Goal: Navigation & Orientation: Find specific page/section

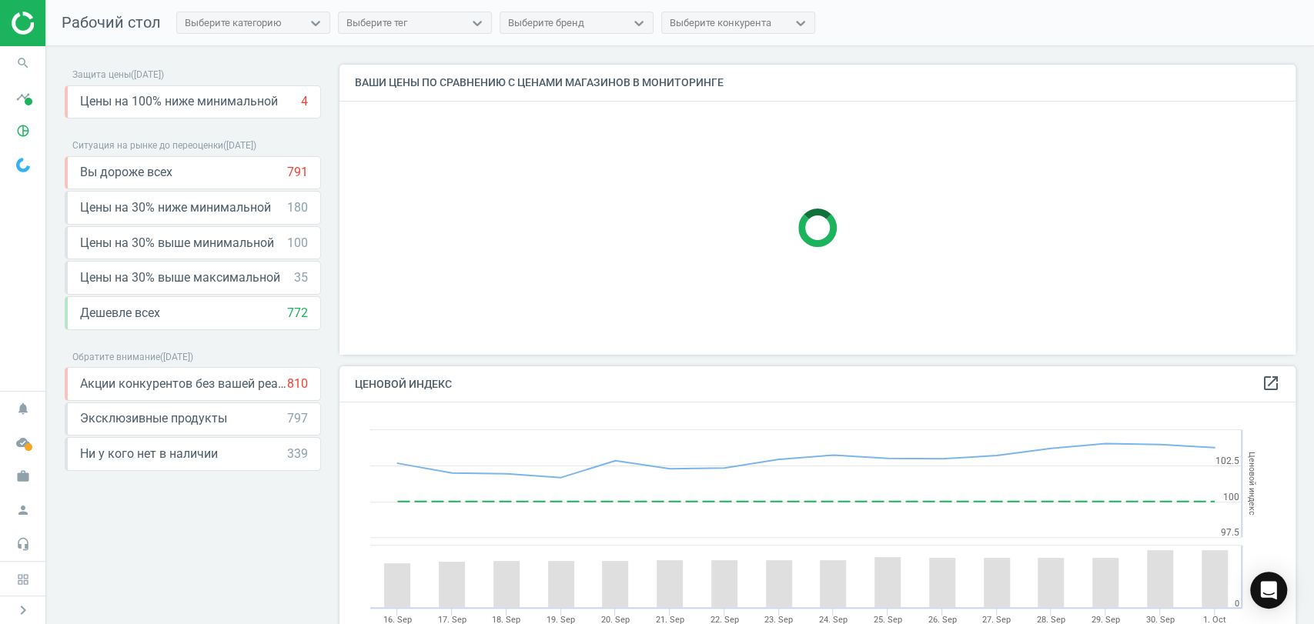
scroll to position [381, 970]
click at [17, 98] on icon "timeline" at bounding box center [22, 96] width 29 height 29
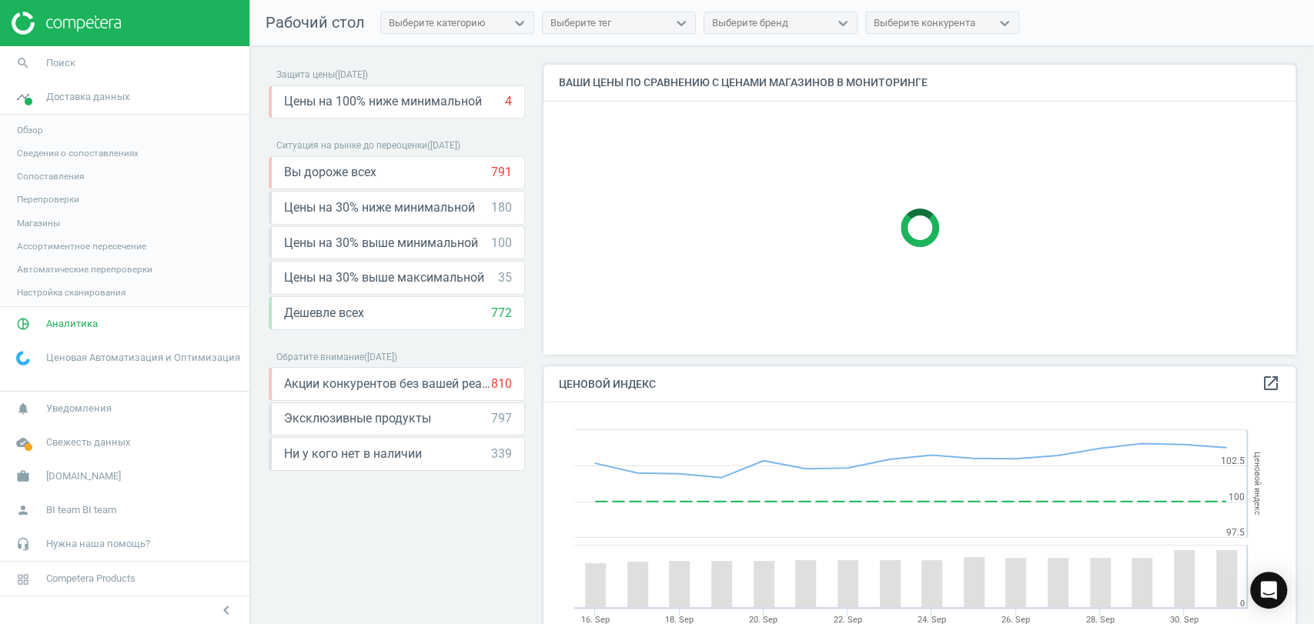
scroll to position [7, 8]
click at [31, 222] on span "Магазины" at bounding box center [38, 223] width 43 height 12
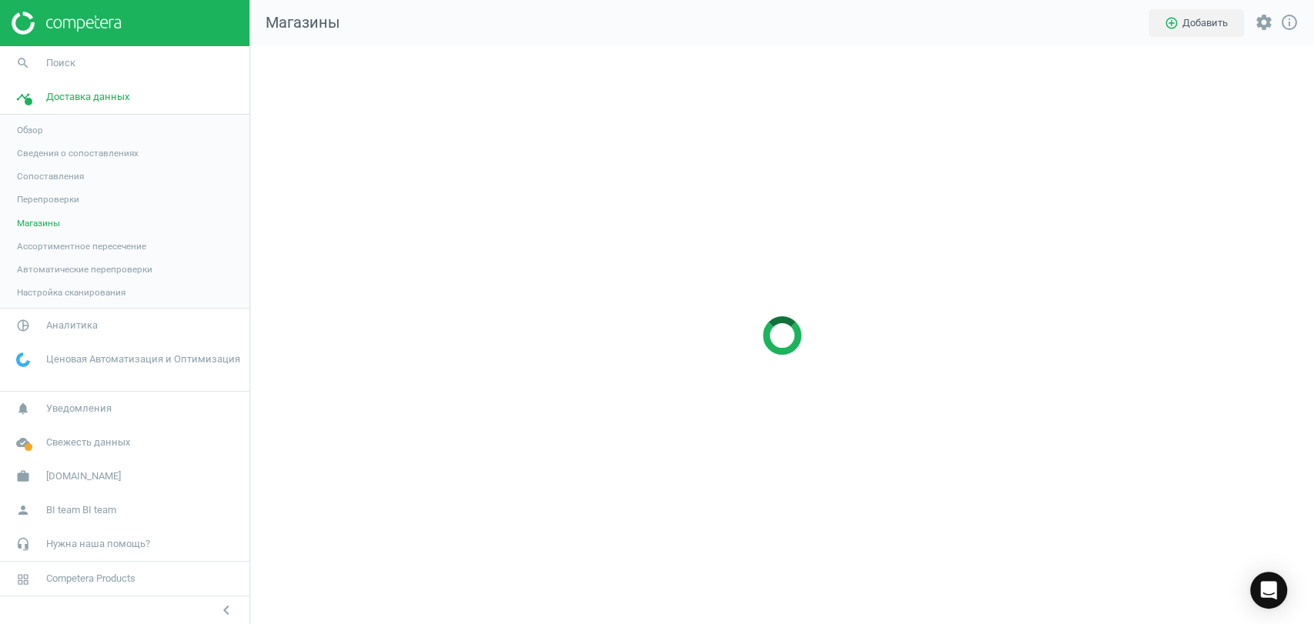
scroll to position [604, 1090]
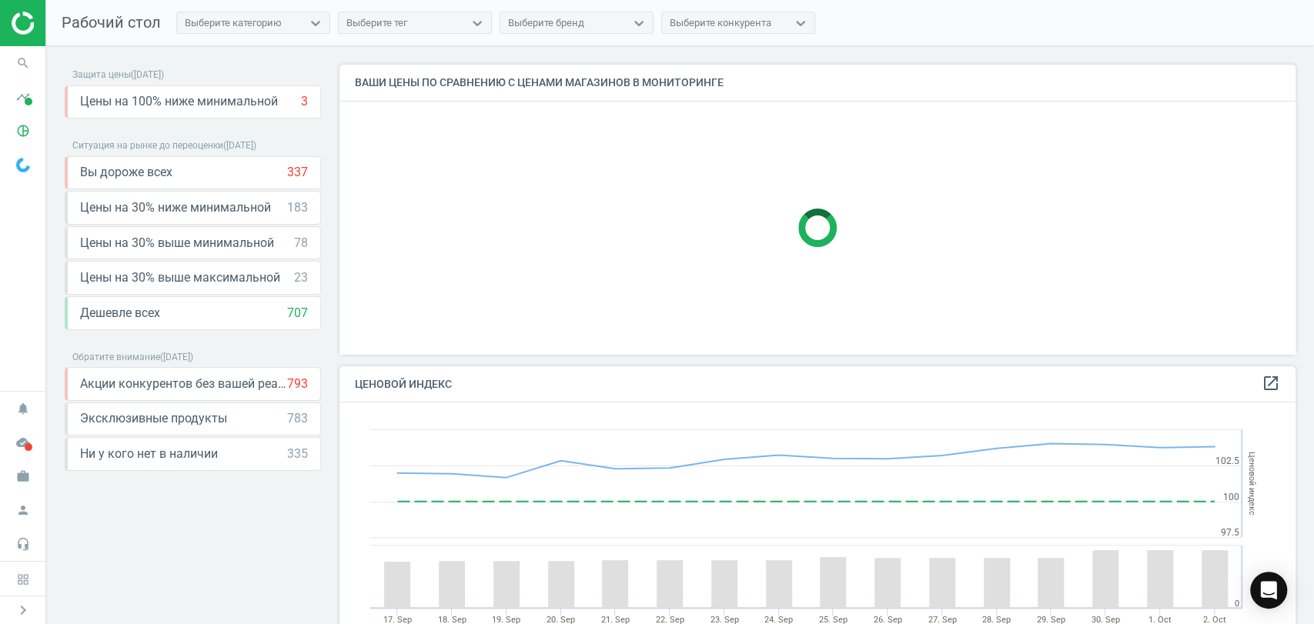
scroll to position [316, 970]
click at [18, 100] on icon "timeline" at bounding box center [22, 96] width 29 height 29
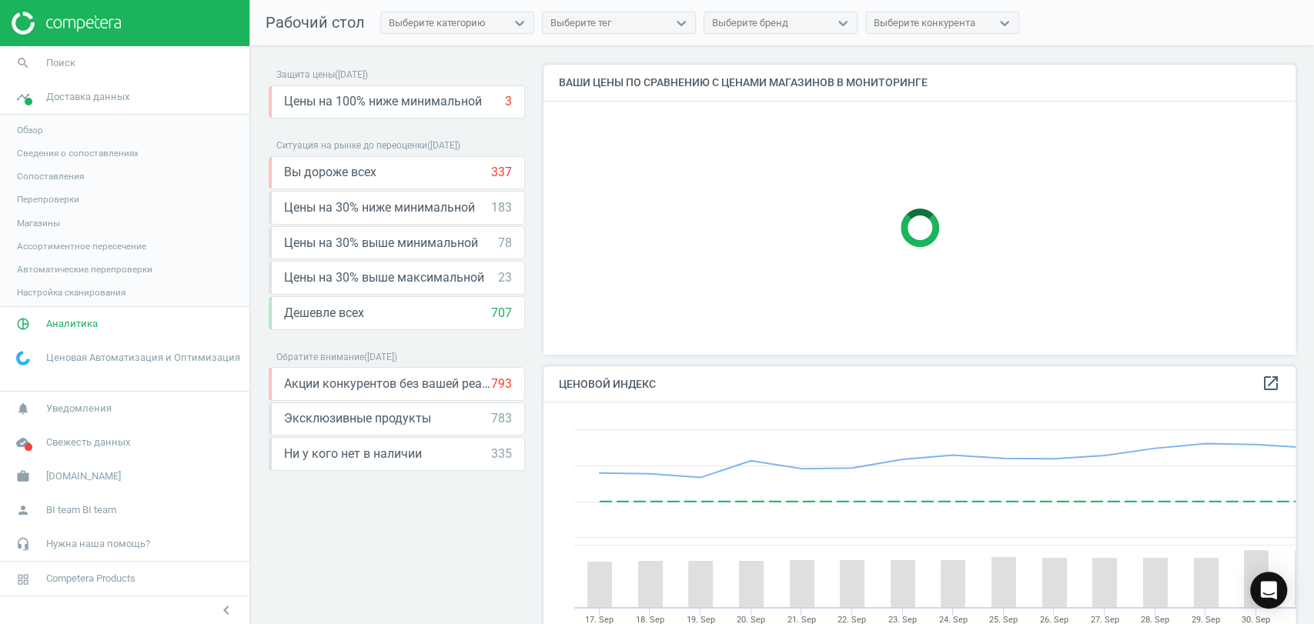
scroll to position [381, 765]
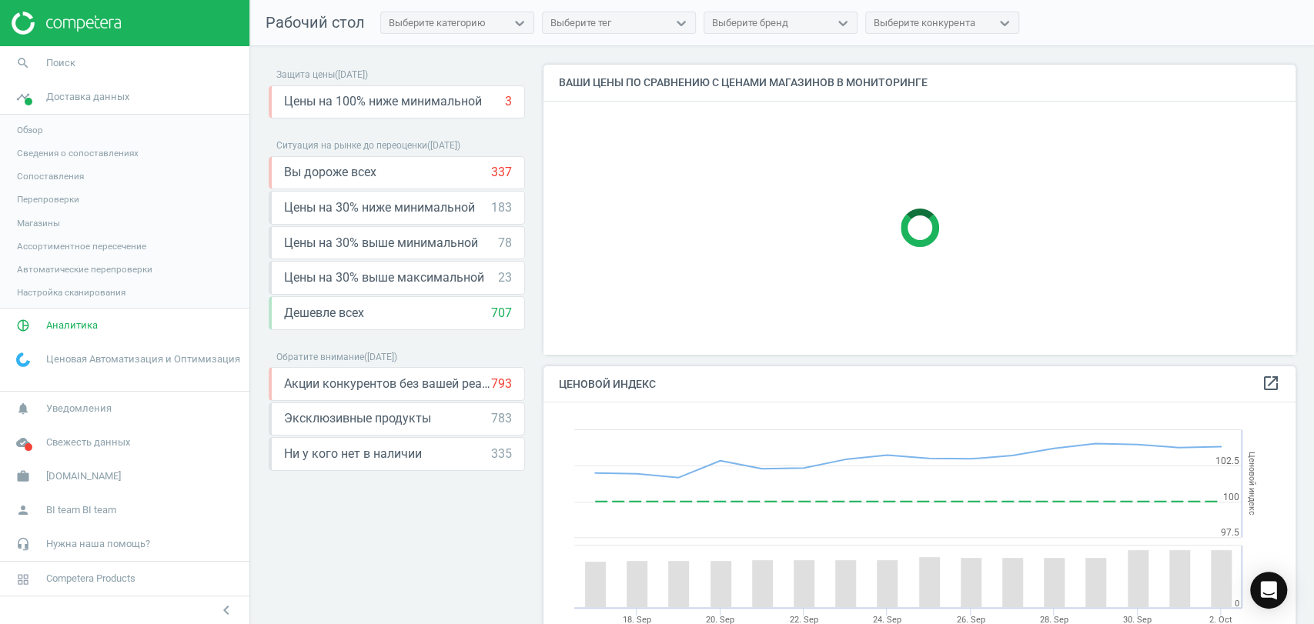
click at [48, 224] on span "Магазины" at bounding box center [38, 223] width 43 height 12
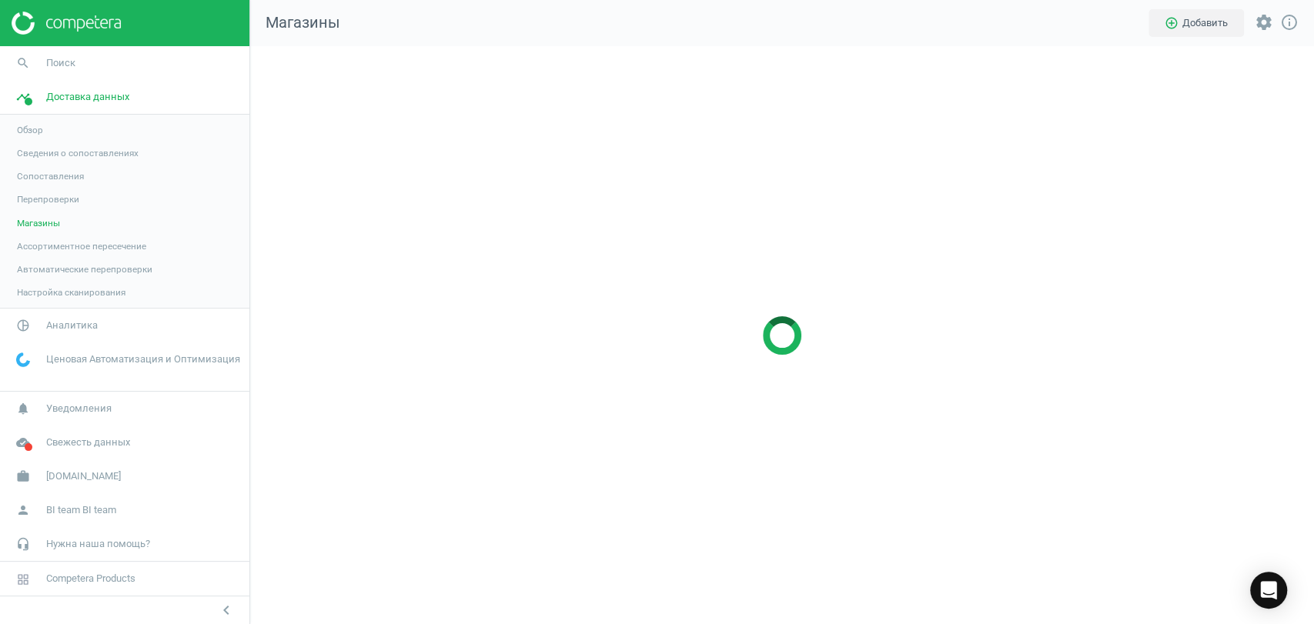
scroll to position [604, 1090]
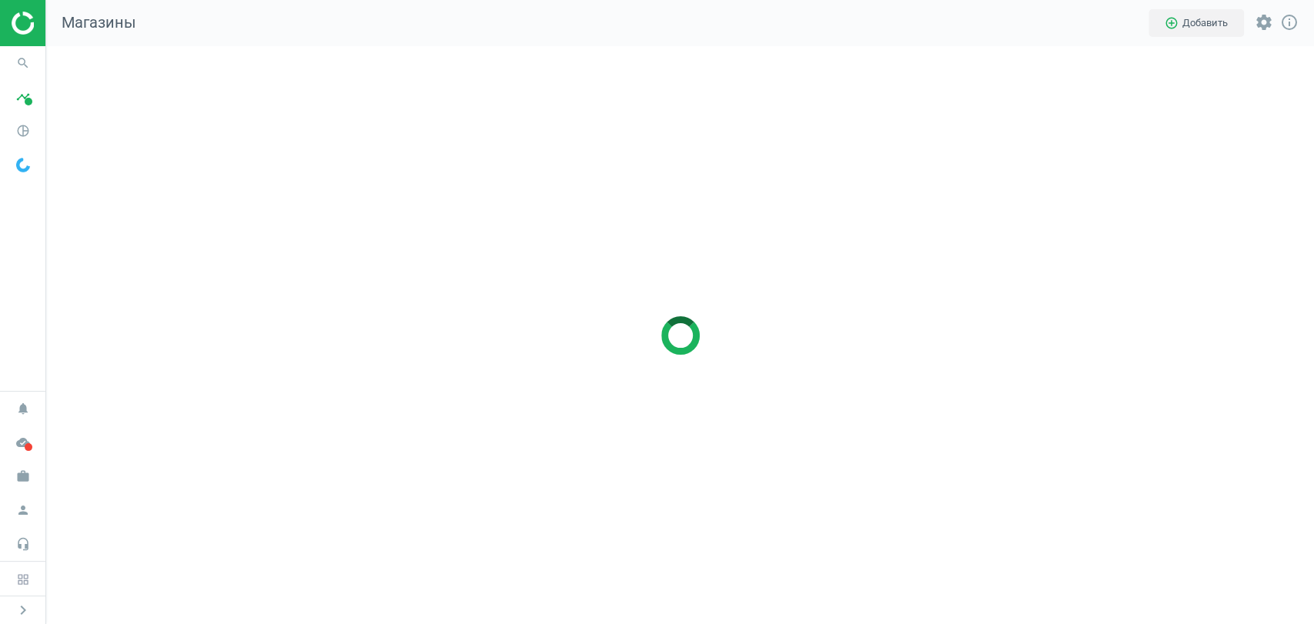
scroll to position [604, 1294]
